Goal: Task Accomplishment & Management: Use online tool/utility

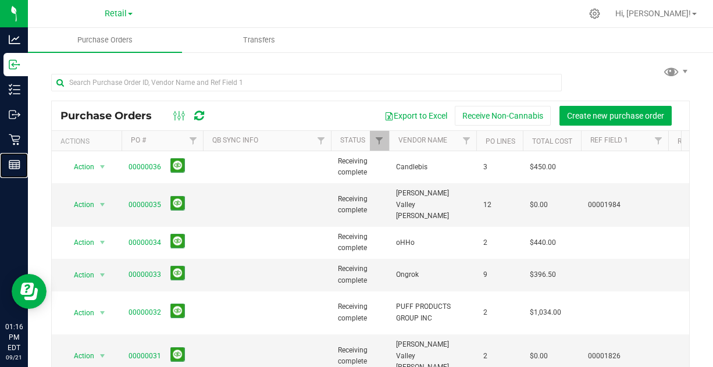
click at [0, 0] on p "Reports" at bounding box center [0, 0] width 0 height 0
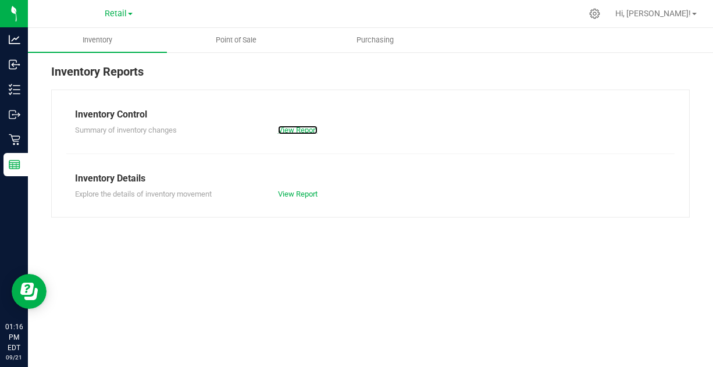
click at [299, 130] on link "View Report" at bounding box center [298, 130] width 40 height 9
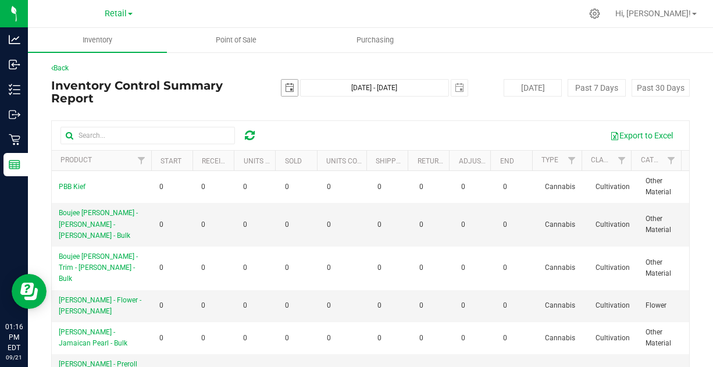
click at [288, 88] on span "select" at bounding box center [289, 87] width 9 height 9
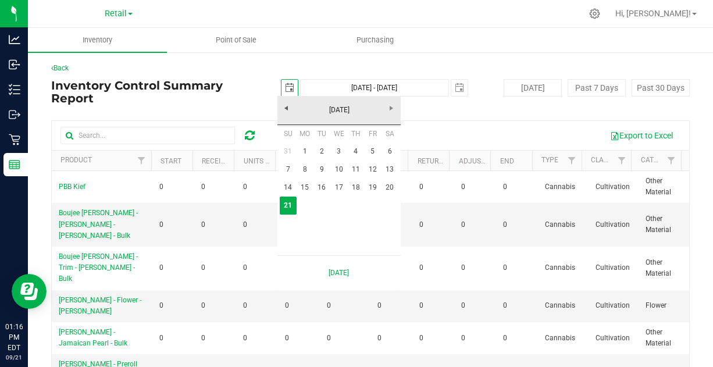
scroll to position [0, 28]
click at [291, 184] on link "14" at bounding box center [288, 187] width 17 height 18
type input "[DATE]"
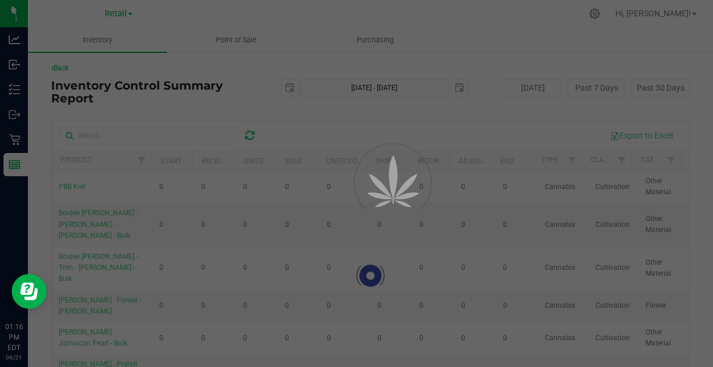
scroll to position [0, 0]
click at [449, 98] on div at bounding box center [356, 183] width 713 height 367
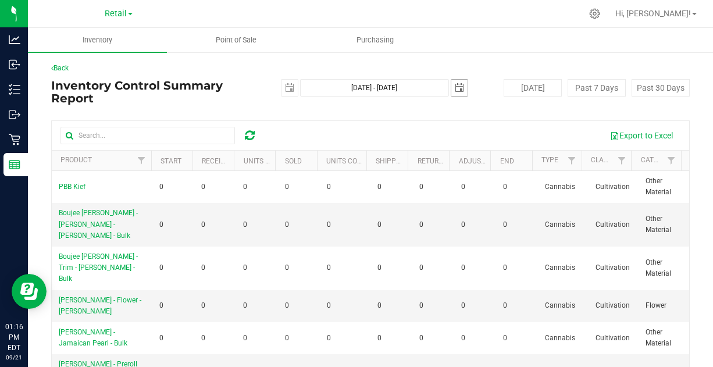
click at [455, 90] on span "select" at bounding box center [459, 87] width 9 height 9
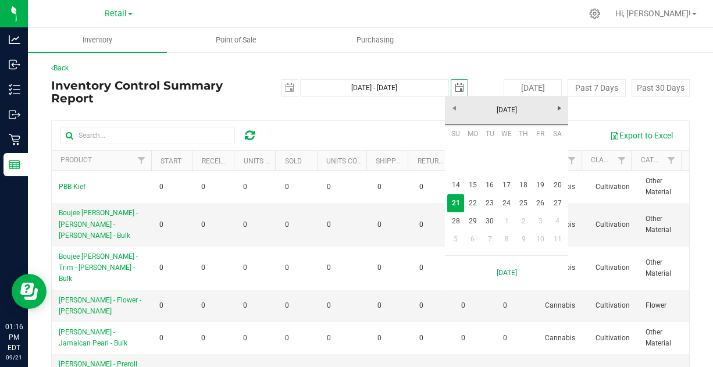
scroll to position [0, 28]
click at [553, 188] on link "20" at bounding box center [557, 185] width 17 height 18
type input "[DATE] - [DATE]"
type input "[DATE]"
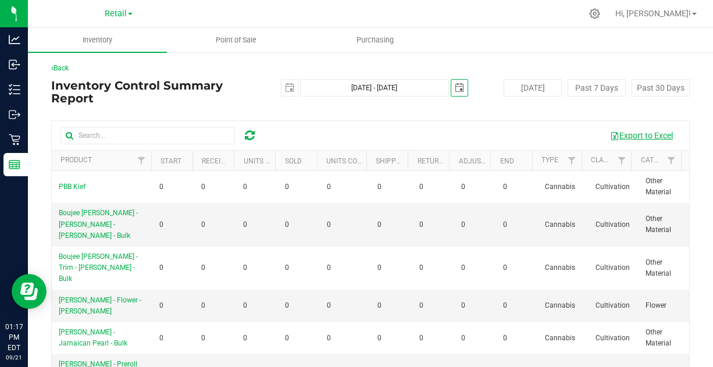
click at [636, 132] on button "Export to Excel" at bounding box center [641, 136] width 78 height 20
